Goal: Register for event/course

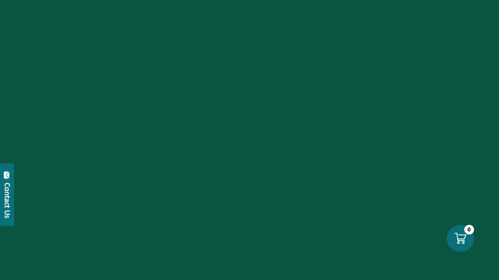
scroll to position [1813, 0]
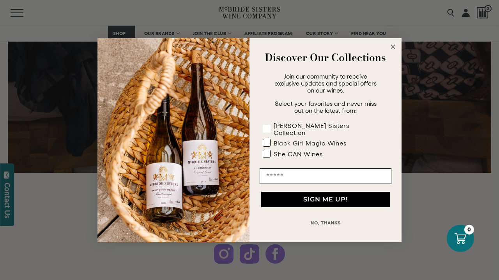
click at [268, 128] on rect "POPUP Form" at bounding box center [266, 128] width 7 height 7
click at [266, 139] on rect "POPUP Form" at bounding box center [266, 142] width 7 height 7
click at [266, 150] on rect "POPUP Form" at bounding box center [266, 153] width 7 height 7
click at [296, 169] on input "Email" at bounding box center [325, 177] width 132 height 16
type input "**********"
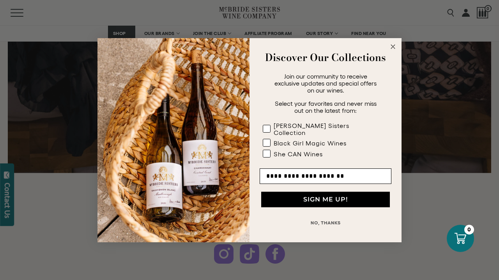
click at [321, 196] on button "SIGN ME UP!" at bounding box center [325, 200] width 129 height 16
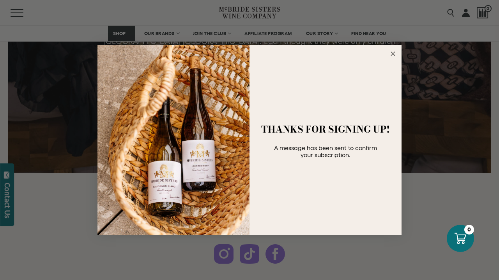
click at [390, 55] on circle "Close dialog" at bounding box center [392, 53] width 9 height 9
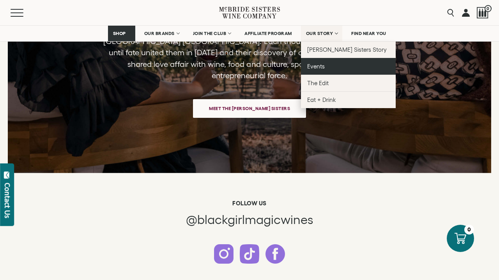
click at [317, 67] on span "Events" at bounding box center [316, 66] width 18 height 7
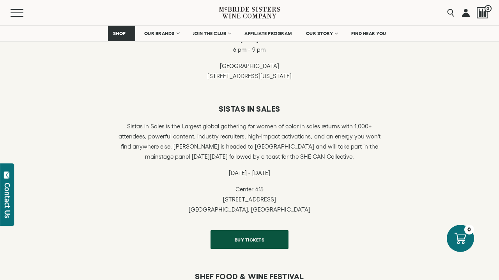
scroll to position [318, 0]
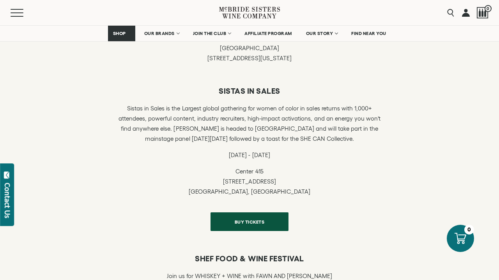
click at [255, 220] on span "BUY TICKETS" at bounding box center [249, 222] width 57 height 15
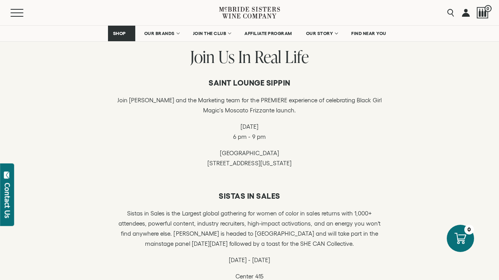
scroll to position [213, 0]
